Goal: Task Accomplishment & Management: Manage account settings

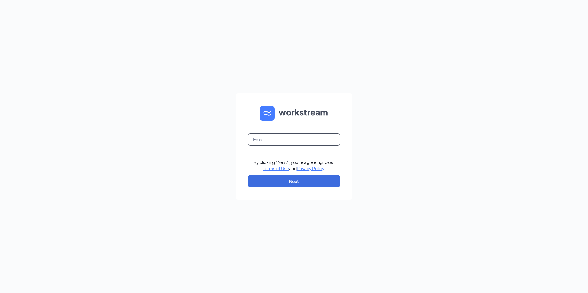
click at [288, 143] on input "text" at bounding box center [294, 139] width 92 height 12
type input "[EMAIL_ADDRESS][DOMAIN_NAME]"
click at [307, 183] on button "Next" at bounding box center [294, 181] width 92 height 12
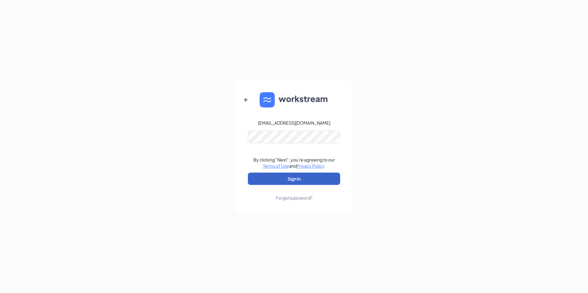
click at [279, 181] on button "Sign In" at bounding box center [294, 179] width 92 height 12
click at [239, 141] on form "[EMAIL_ADDRESS][DOMAIN_NAME] Credential mismatches. By clicking "Next", you're …" at bounding box center [293, 146] width 117 height 133
click at [192, 174] on div "[EMAIL_ADDRESS][DOMAIN_NAME] By clicking "Next", you're agreeing to our Terms o…" at bounding box center [294, 146] width 588 height 293
click at [280, 178] on button "Sign In" at bounding box center [294, 179] width 92 height 12
click at [226, 144] on div "[EMAIL_ADDRESS][DOMAIN_NAME] Credential mismatches. By clicking "Next", you're …" at bounding box center [294, 146] width 588 height 293
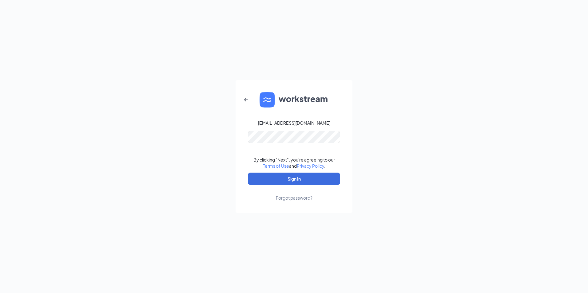
click at [247, 161] on form "[EMAIL_ADDRESS][DOMAIN_NAME] By clicking "Next", you're agreeing to our Terms o…" at bounding box center [293, 146] width 117 height 133
click at [273, 178] on button "Sign In" at bounding box center [294, 179] width 92 height 12
click at [245, 147] on form "[EMAIL_ADDRESS][DOMAIN_NAME] Credential mismatches. By clicking "Next", you're …" at bounding box center [293, 146] width 117 height 133
click at [252, 182] on button "Sign In" at bounding box center [294, 179] width 92 height 12
click at [249, 146] on div "Credential mismatches." at bounding box center [294, 141] width 92 height 20
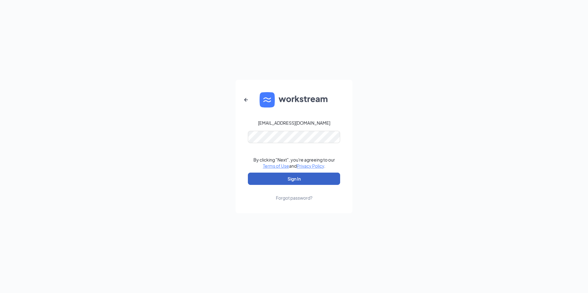
click at [291, 178] on button "Sign In" at bounding box center [294, 179] width 92 height 12
click at [224, 149] on div "[EMAIL_ADDRESS][DOMAIN_NAME] Credential mismatches. By clicking "Next", you're …" at bounding box center [294, 146] width 588 height 293
click at [273, 174] on button "Sign In" at bounding box center [294, 179] width 92 height 12
click at [243, 149] on form "[EMAIL_ADDRESS][DOMAIN_NAME] Credential mismatches. By clicking "Next", you're …" at bounding box center [293, 146] width 117 height 133
